Goal: Check status: Check status

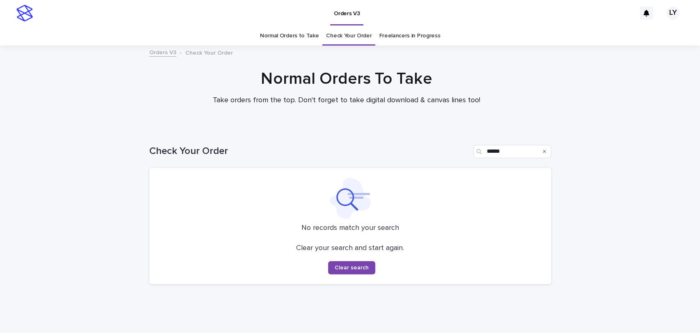
click at [347, 37] on link "Check Your Order" at bounding box center [349, 35] width 46 height 19
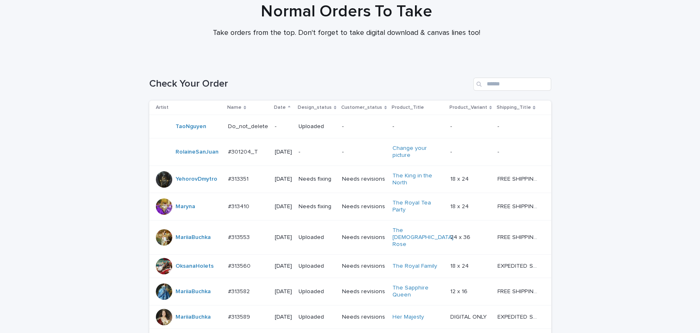
scroll to position [66, 0]
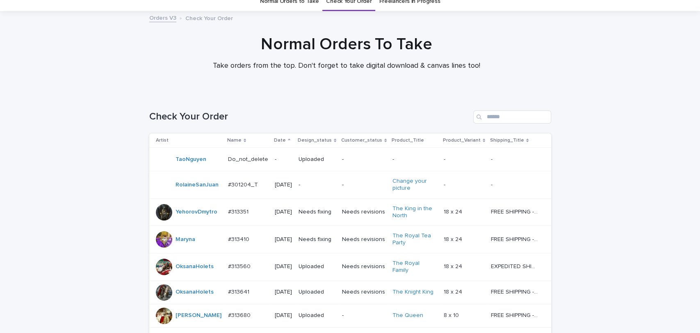
scroll to position [27, 0]
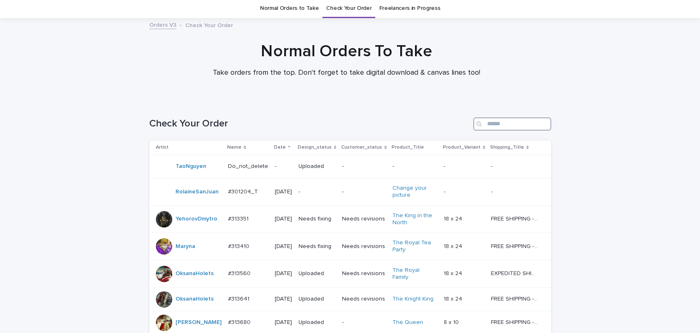
click at [486, 123] on input "Search" at bounding box center [512, 123] width 78 height 13
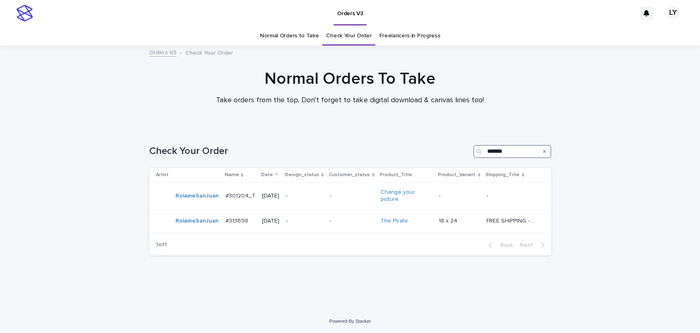
type input "*"
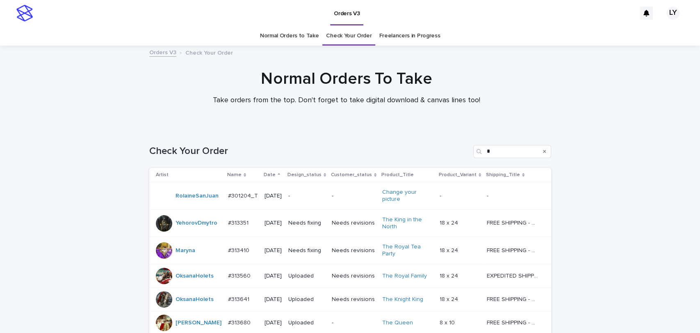
click at [291, 35] on link "Normal Orders to Take" at bounding box center [289, 35] width 59 height 19
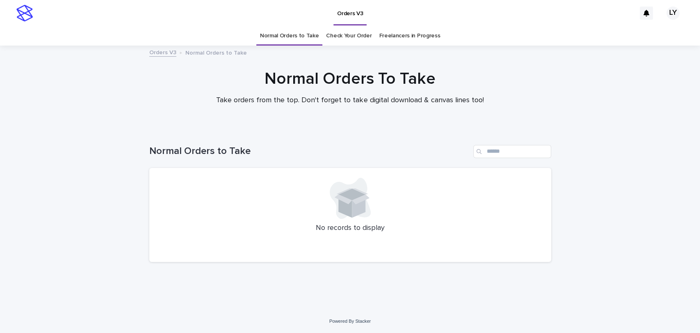
click at [350, 34] on link "Check Your Order" at bounding box center [349, 35] width 46 height 19
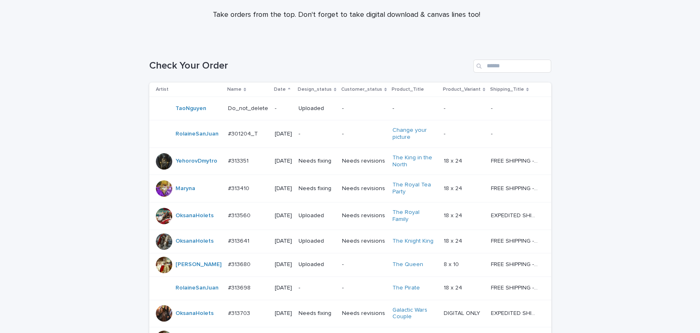
scroll to position [85, 0]
click at [505, 65] on input "Search" at bounding box center [512, 66] width 78 height 13
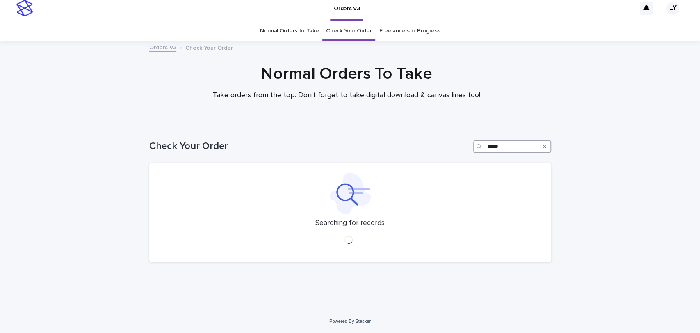
scroll to position [5, 0]
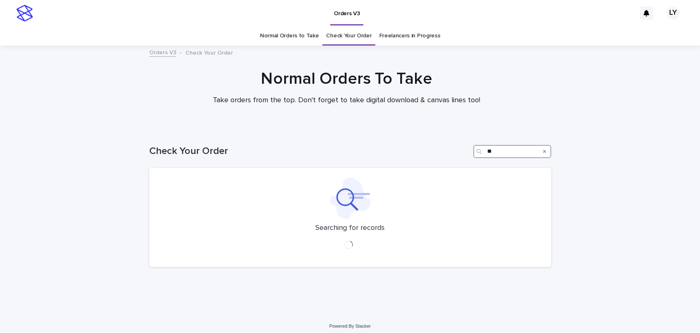
type input "*"
